Goal: Use online tool/utility: Utilize a website feature to perform a specific function

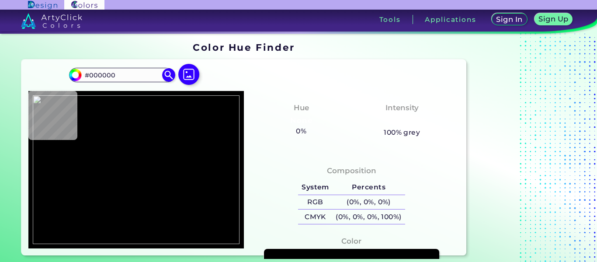
type input "#d8b1aa"
type input "#D8B1AA"
type input "#867f81"
type input "#867F81"
type input "#e8d8d9"
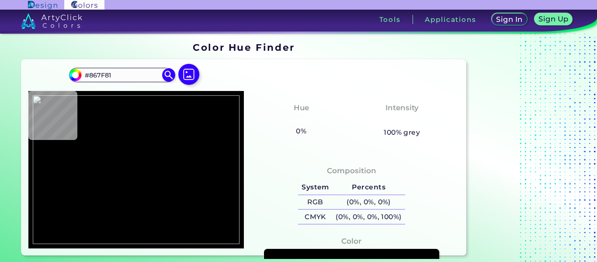
type input "#E8D8D9"
type input "#e9d8d9"
type input "#E9D8D9"
type input "#ecd9dd"
type input "#ECD9DD"
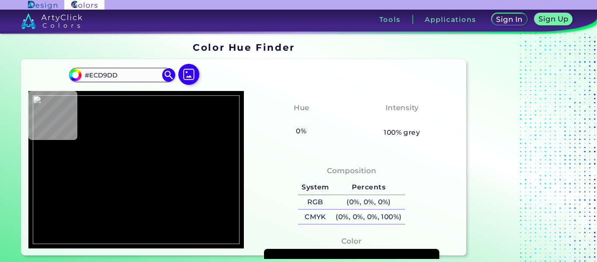
type input "#e8d8db"
type input "#E8D8DB"
type input "#eedbdd"
type input "#EEDBDD"
type input "#ddb7b7"
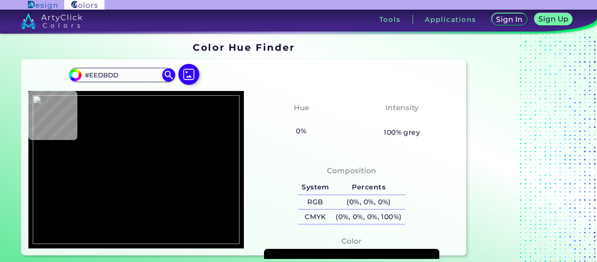
type input "#DDB7B7"
type input "#110e14"
type input "#110E14"
type input "#a6bcd7"
type input "#A6BCD7"
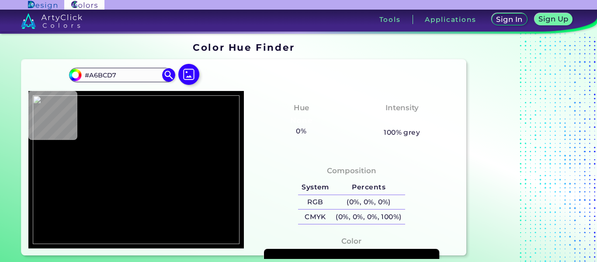
type input "#becde2"
type input "#BECDE2"
type input "#aac4ea"
type input "#AAC4EA"
type input "#a5c0e8"
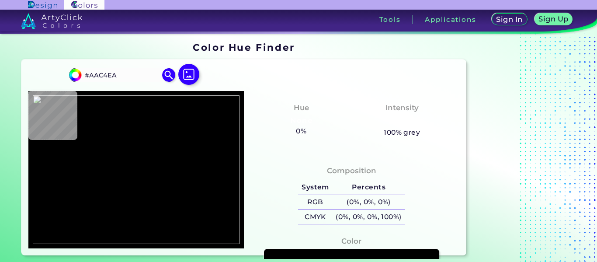
type input "#A5C0E8"
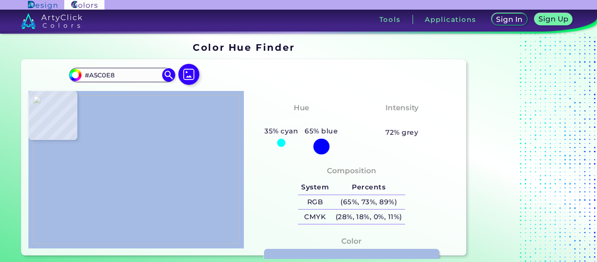
type input "#a5bbe4"
type input "#A5BBE4"
type input "#98b2d6"
type input "#98B2D6"
type input "#9eb8db"
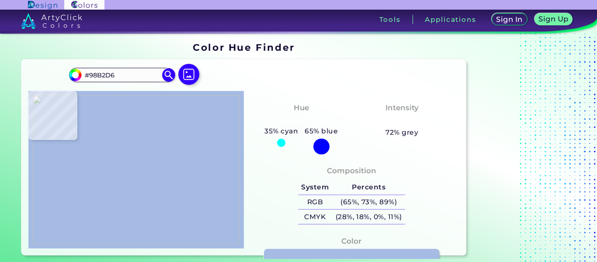
type input "#9EB8DB"
type input "#95afd2"
type input "#95AFD2"
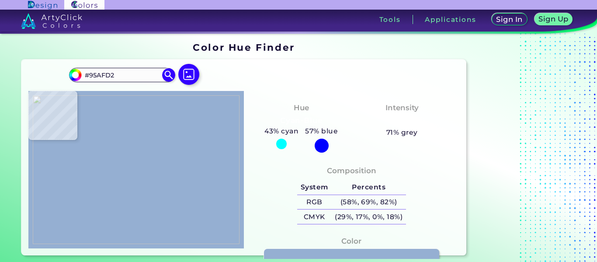
type input "#9eb6d5"
type input "#9EB6D5"
type input "#94aec9"
type input "#94AEC9"
type input "#92aecc"
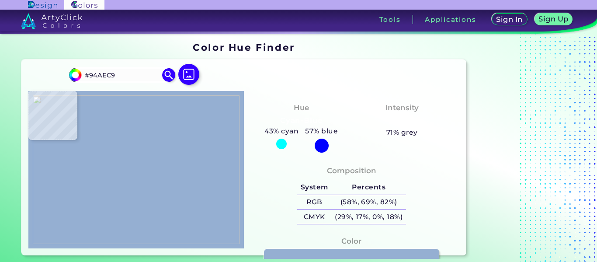
type input "#92AECC"
type input "#9db7d2"
type input "#9DB7D2"
type input "#94b1ce"
type input "#94B1CE"
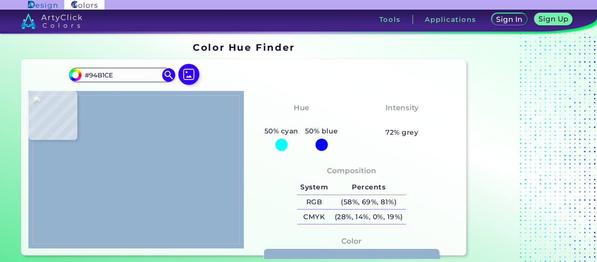
type input "#93b0ce"
type input "#93B0CE"
type input "#8eacc9"
type input "#8EACC9"
type input "#94acc5"
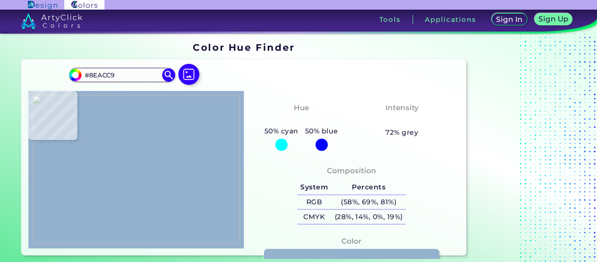
type input "#94ACC5"
type input "#97b1cb"
type input "#97B1CB"
type input "#95aec8"
type input "#95AEC8"
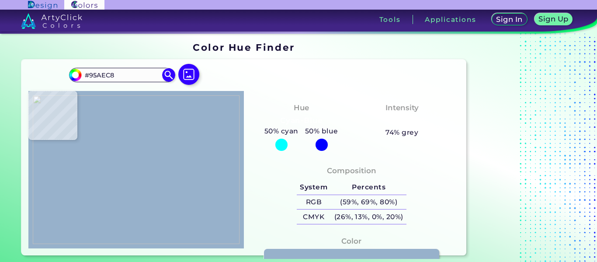
type input "#93adc8"
type input "#93ADC8"
type input "#90acc9"
type input "#90ACC9"
type input "#92abca"
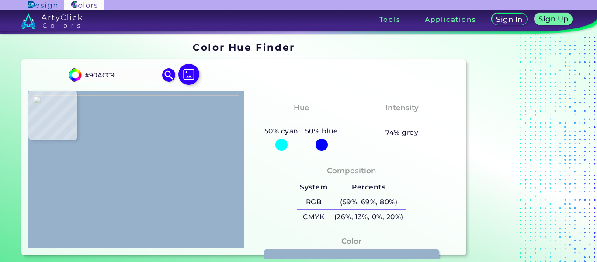
type input "#92ABCA"
type input "#95aecd"
type input "#95AECD"
type input "#90abc8"
type input "#90ABC8"
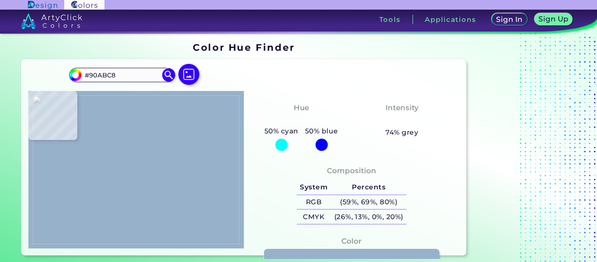
type input "#98b5d3"
type input "#98B5D3"
type input "#9cbad8"
type input "#9CBAD8"
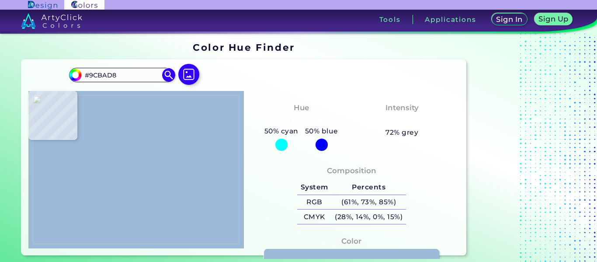
type input "#a7bde0"
type input "#A7BDE0"
type input "#abc3e5"
type input "#ABC3E5"
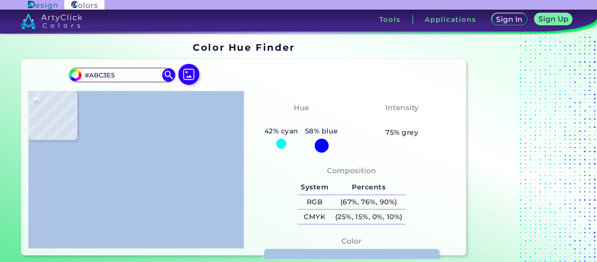
type input "#a9c1e3"
type input "#A9C1E3"
type input "#a1bee0"
type input "#A1BEE0"
type input "#aac6ed"
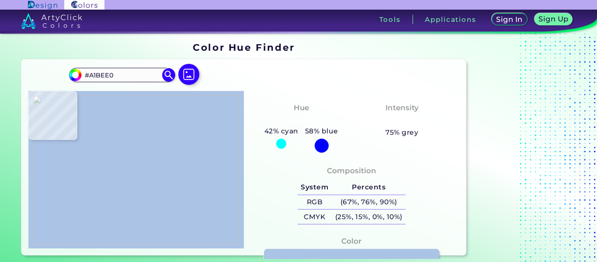
type input "#AAC6ED"
type input "#a5c1e4"
type input "#A5C1E4"
type input "#acc9ec"
type input "#ACC9EC"
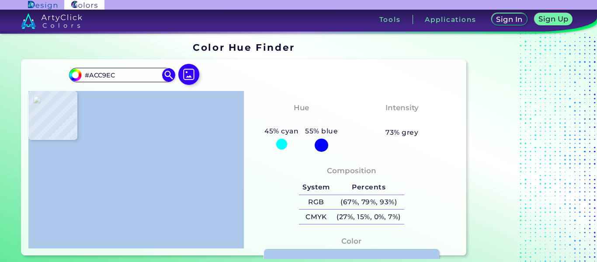
type input "#a9c7e9"
type input "#A9C7E9"
type input "#a2c3e4"
type input "#A2C3E4"
type input "#a2c5e5"
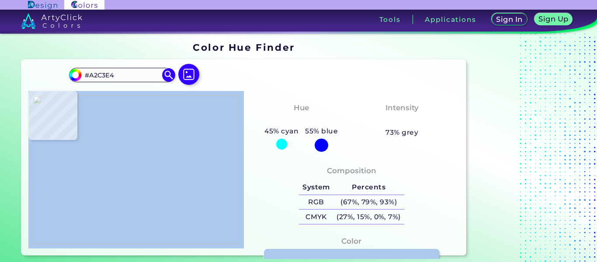
type input "#A2C5E5"
type input "#9fc2e7"
type input "#9FC2E7"
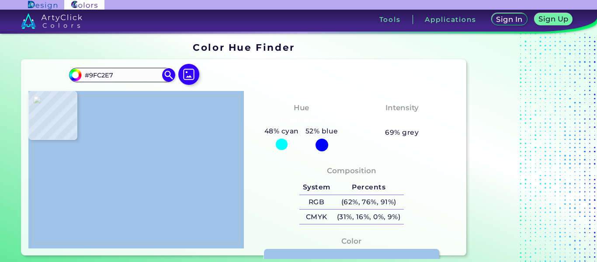
type input "#9dc3ea"
type input "#9DC3EA"
type input "#a4caef"
type input "#A4CAEF"
type input "#9bc3e7"
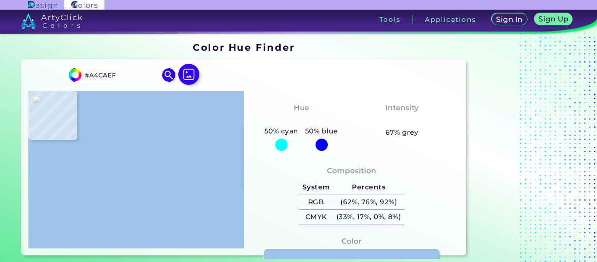
type input "#9BC3E7"
type input "#a4caef"
type input "#A4CAEF"
type input "#9fc7ea"
type input "#9FC7EA"
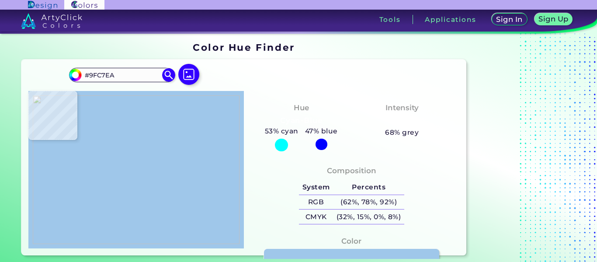
type input "#a2c3e4"
type input "#A2C3E4"
type input "#abc5e8"
type input "#ABC5E8"
type input "#abc4e8"
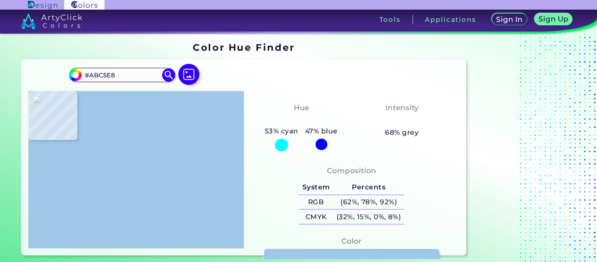
type input "#ABC4E8"
type input "#abbfe4"
type input "#ABBFE4"
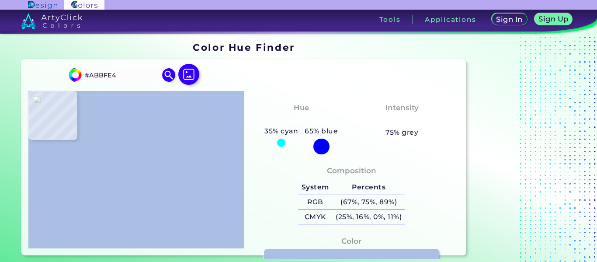
type input "#a7bee0"
type input "#A7BEE0"
type input "#93aecd"
type input "#93AECD"
type input "#9ab1d0"
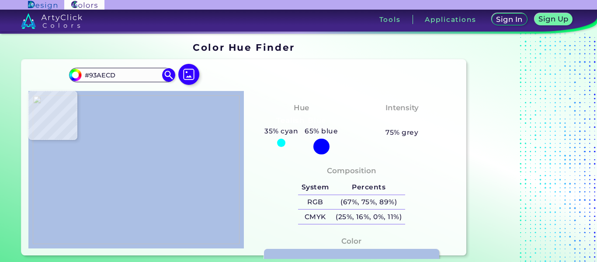
type input "#9AB1D0"
type input "#94afcb"
type input "#94AFCB"
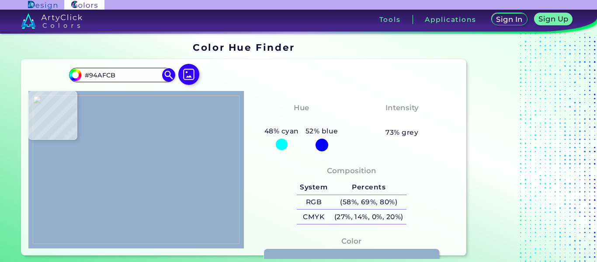
type input "#95b1cb"
type input "#95B1CB"
type input "#94afcb"
type input "#94AFCB"
click at [129, 137] on img at bounding box center [136, 169] width 207 height 149
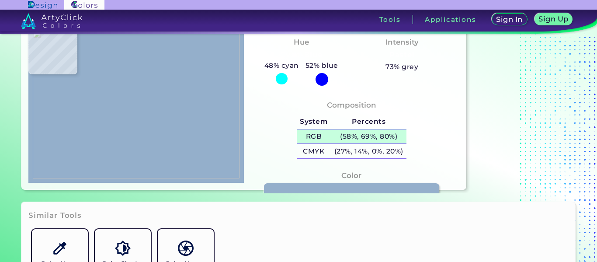
scroll to position [73, 0]
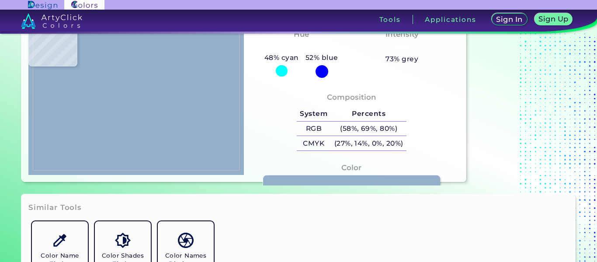
click at [338, 179] on link at bounding box center [351, 181] width 177 height 13
click at [172, 119] on img at bounding box center [136, 96] width 207 height 149
type input "#4480b4"
type input "#4480B4"
type input "#3a7db2"
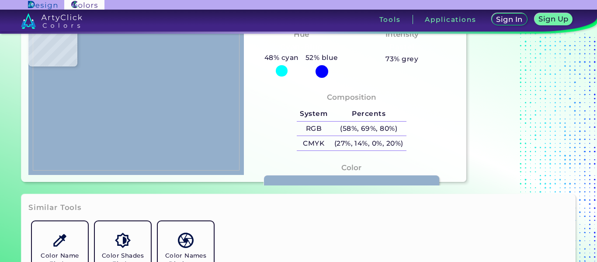
type input "#3A7DB2"
type input "#3d82b5"
type input "#3D82B5"
type input "#3578af"
type input "#3578AF"
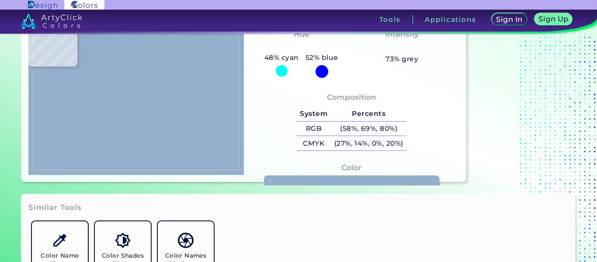
type input "#4182b9"
type input "#4182B9"
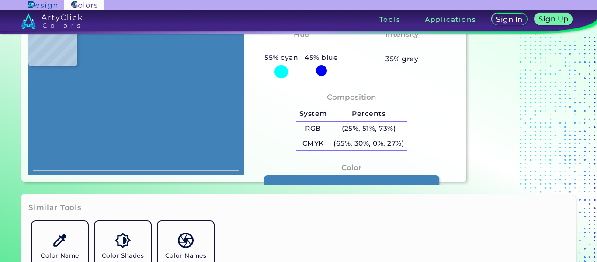
type input "#3c7db5"
type input "#3C7DB5"
type input "#3a7bb3"
type input "#3A7BB3"
type input "#3a78b2"
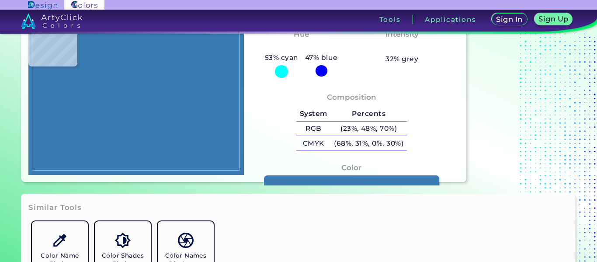
type input "#3A78B2"
type input "#3b79b3"
type input "#3B79B3"
type input "#3f7fb7"
type input "#3F7FB7"
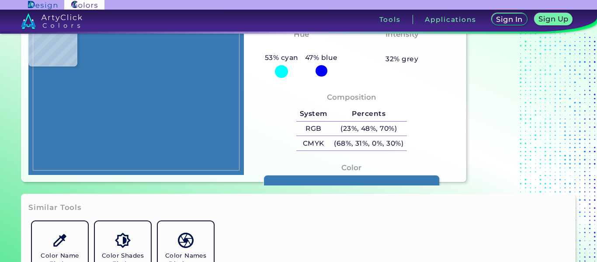
type input "#4884bc"
type input "#4884BC"
type input "#437eb8"
type input "#437EB8"
type input "#3e7ab1"
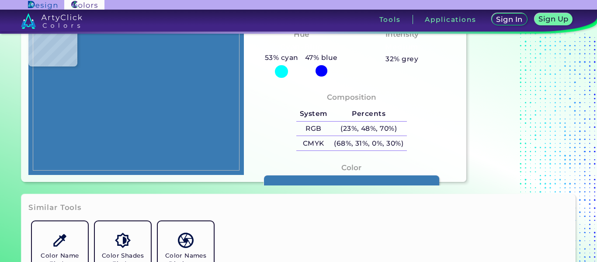
type input "#3E7AB1"
type input "#387baf"
type input "#387BAF"
type input "#3a7dae"
type input "#3A7DAE"
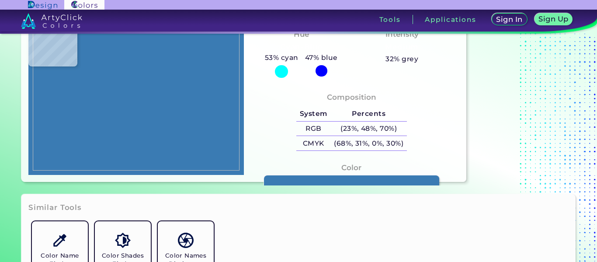
type input "#a4b7e1"
type input "#A4B7E1"
type input "#a4bee1"
type input "#A4BEE1"
type input "#a3bbe0"
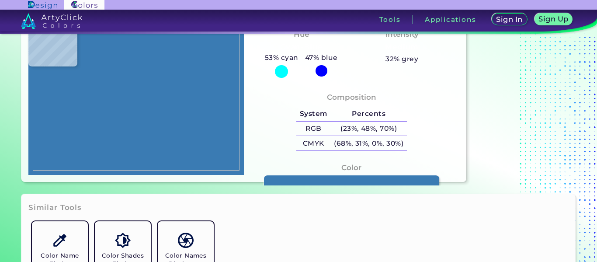
type input "#A3BBE0"
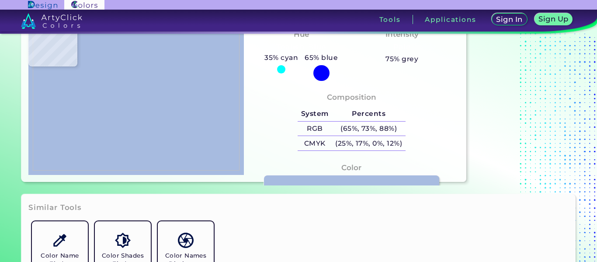
type input "#a7bbe0"
type input "#A7BBE0"
type input "#a3b9de"
type input "#A3B9DE"
type input "#a6badd"
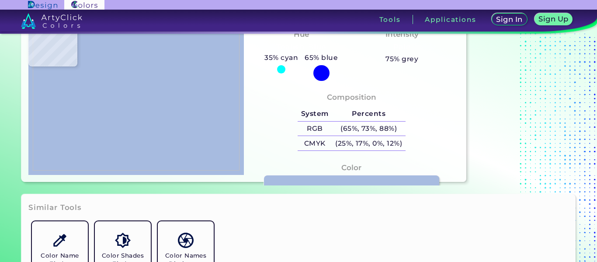
type input "#A6BADD"
type input "#b0c2e8"
type input "#B0C2E8"
type input "#a5b9de"
type input "#A5B9DE"
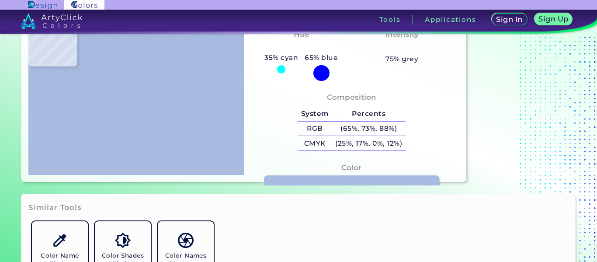
type input "#abbfe4"
type input "#ABBFE4"
type input "#a4badf"
type input "#A4BADF"
type input "#acc0e3"
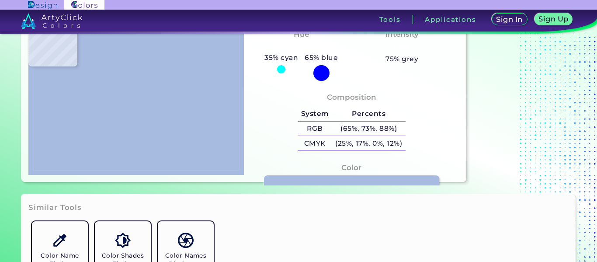
type input "#ACC0E3"
type input "#adc0e3"
type input "#ADC0E3"
type input "#9fb7d9"
type input "#9FB7D9"
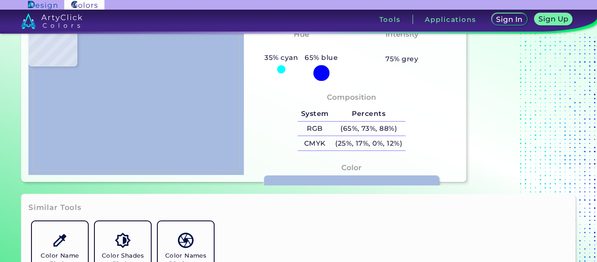
type input "#a5bee3"
type input "#A5BEE3"
type input "#a5bde2"
type input "#A5BDE2"
type input "#a5bde1"
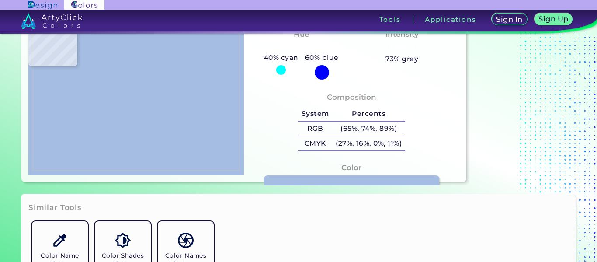
type input "#A5BDE1"
type input "#a3bbe0"
type input "#A3BBE0"
type input "#a3bdd9"
type input "#A3BDD9"
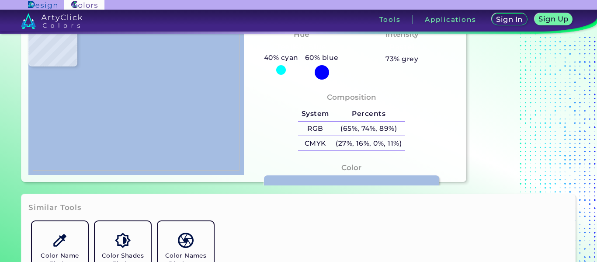
type input "#a1b9dc"
type input "#A1B9DC"
type input "#a0b9d9"
type input "#A0B9D9"
type input "#a6bee3"
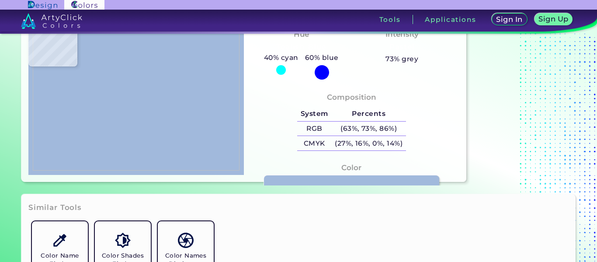
type input "#A6BEE3"
type input "#a4bcde"
type input "#A4BCDE"
type input "#a5bddf"
type input "#A5BDDF"
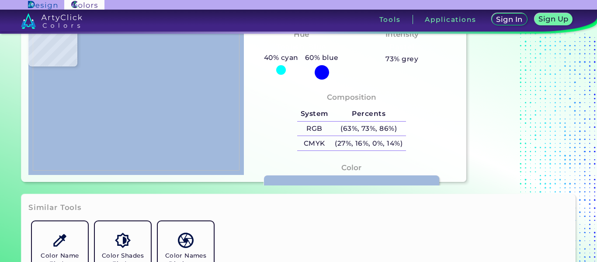
type input "#a6bfe4"
type input "#A6BFE4"
type input "#a2bbdc"
type input "#A2BBDC"
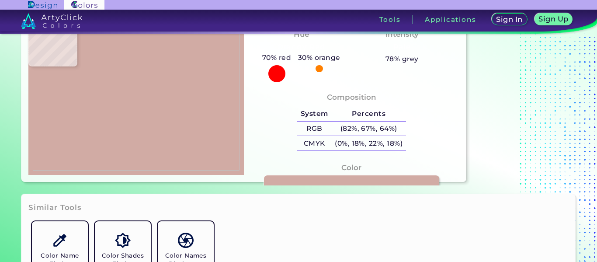
click at [167, 62] on img at bounding box center [136, 96] width 207 height 149
click at [349, 176] on link at bounding box center [351, 181] width 177 height 13
